Goal: Find specific page/section: Find specific page/section

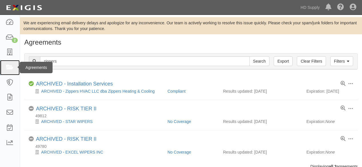
click at [11, 68] on icon at bounding box center [10, 67] width 8 height 7
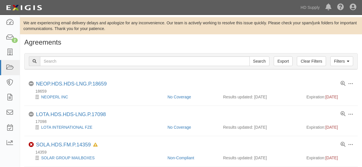
click at [79, 63] on input "text" at bounding box center [145, 61] width 210 height 10
type input "celsius"
click at [259, 62] on input "Search" at bounding box center [259, 61] width 20 height 10
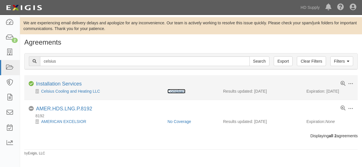
click at [178, 89] on link "Compliant" at bounding box center [176, 91] width 18 height 5
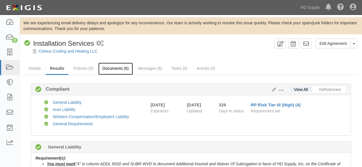
click at [116, 69] on link "Documents (6)" at bounding box center [115, 69] width 35 height 12
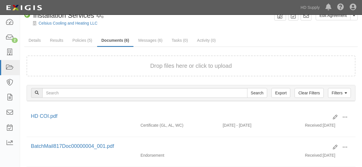
scroll to position [63, 0]
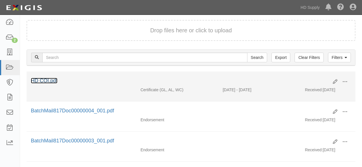
click at [40, 80] on link "HD COI.pdf" at bounding box center [44, 81] width 27 height 6
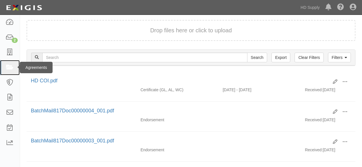
click at [10, 66] on icon at bounding box center [10, 67] width 8 height 7
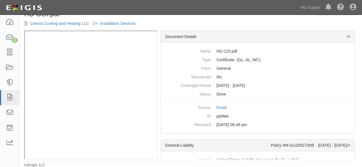
scroll to position [33, 0]
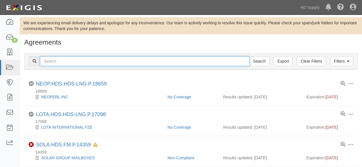
click at [65, 61] on input "text" at bounding box center [145, 61] width 210 height 10
type input "frostbite"
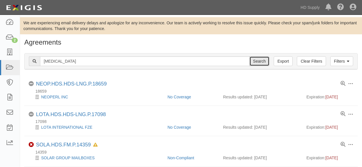
click at [262, 61] on input "Search" at bounding box center [259, 61] width 20 height 10
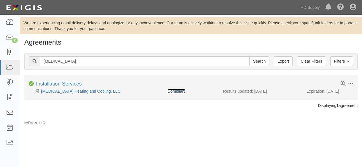
click at [176, 89] on link "Compliant" at bounding box center [176, 91] width 18 height 5
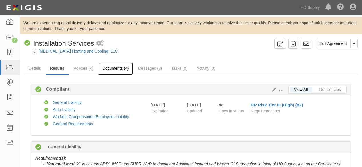
click at [118, 68] on link "Documents (4)" at bounding box center [115, 69] width 35 height 12
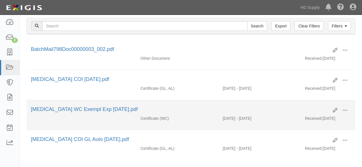
scroll to position [95, 0]
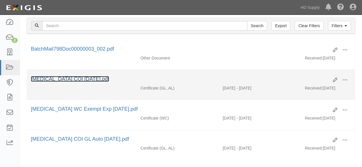
click at [73, 79] on link "[MEDICAL_DATA] COI [DATE].pdf" at bounding box center [70, 79] width 78 height 6
